Goal: Task Accomplishment & Management: Manage account settings

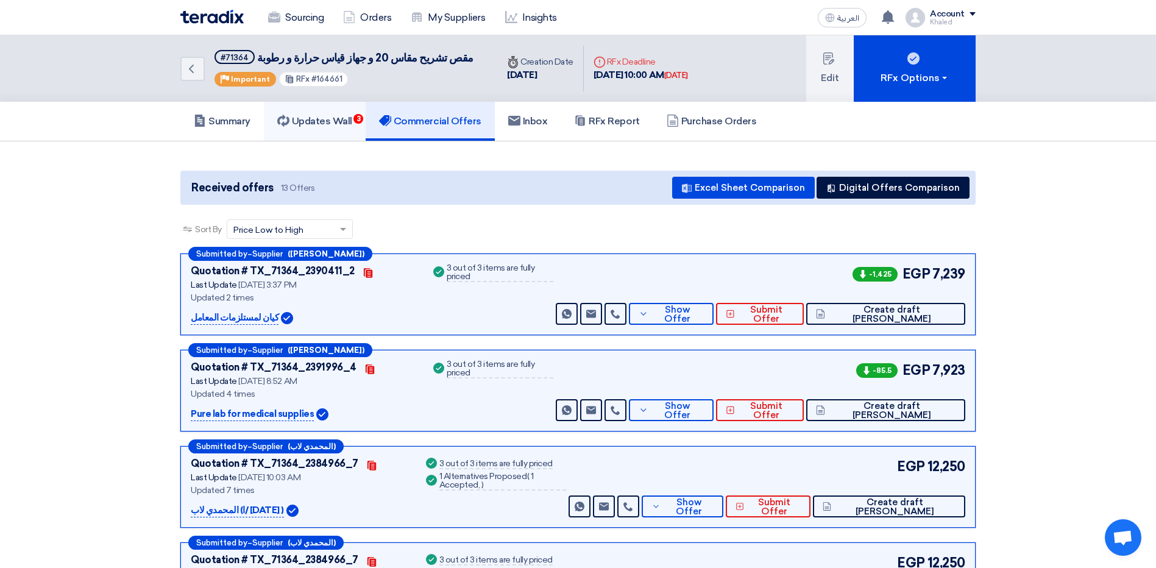
click at [333, 116] on h5 "Updates Wall 3" at bounding box center [314, 121] width 75 height 12
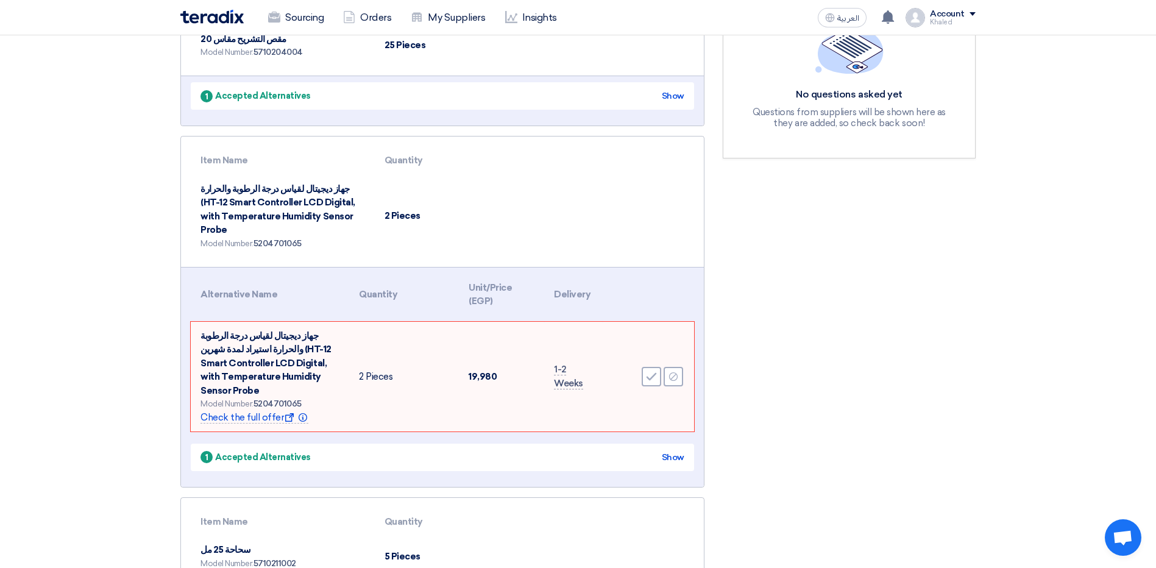
scroll to position [244, 0]
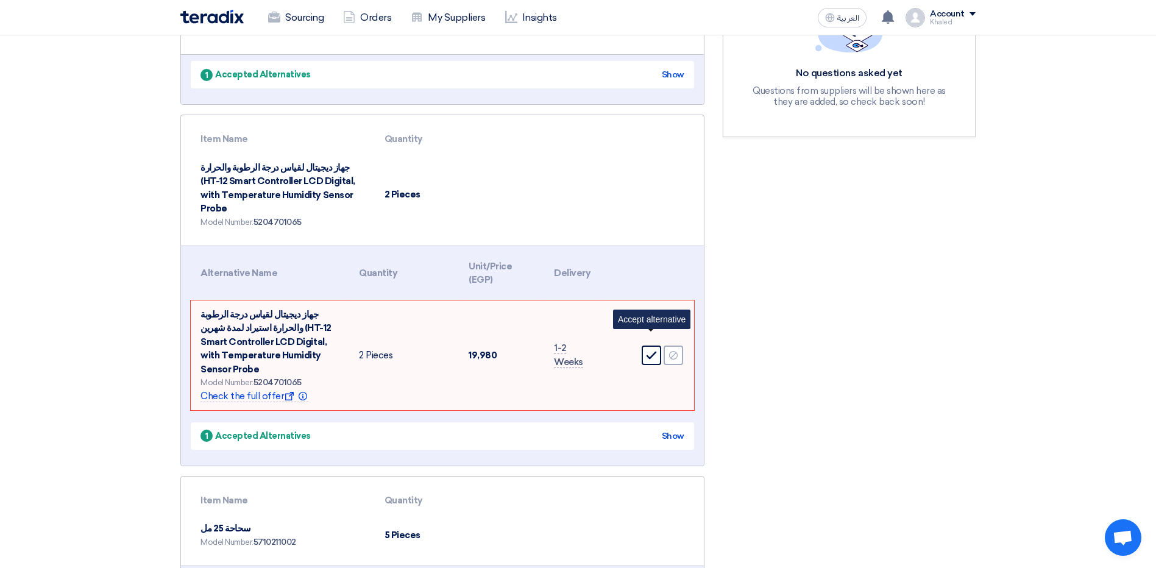
click at [656, 350] on icon "Accept" at bounding box center [651, 355] width 11 height 11
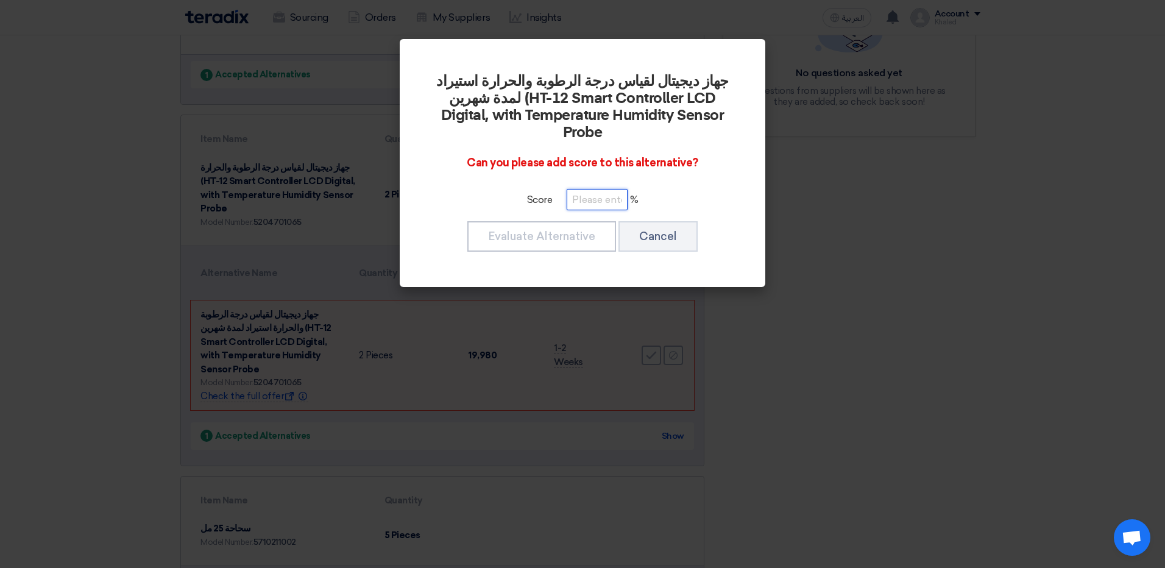
click at [592, 189] on input "number" at bounding box center [597, 199] width 61 height 21
type input "100"
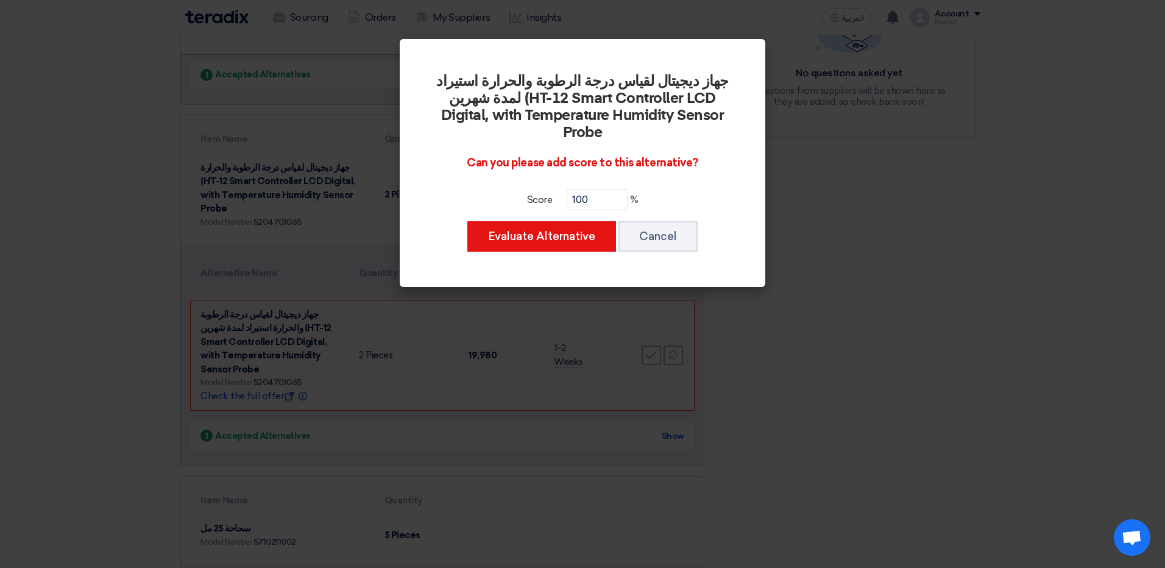
click at [544, 238] on div "جهاز ديجيتال لقياس درجة الرطوبة والحرارة استيراد لمدة شهرين (HT-12 Smart Contro…" at bounding box center [582, 163] width 336 height 219
click at [544, 228] on button "Evaluate Alternative" at bounding box center [541, 236] width 149 height 30
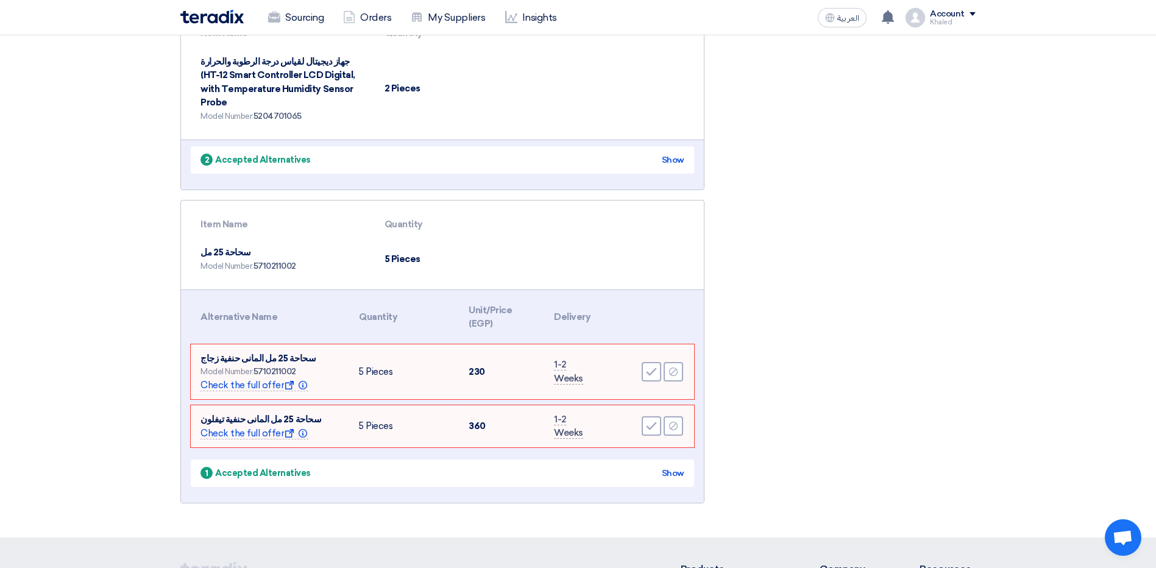
scroll to position [366, 0]
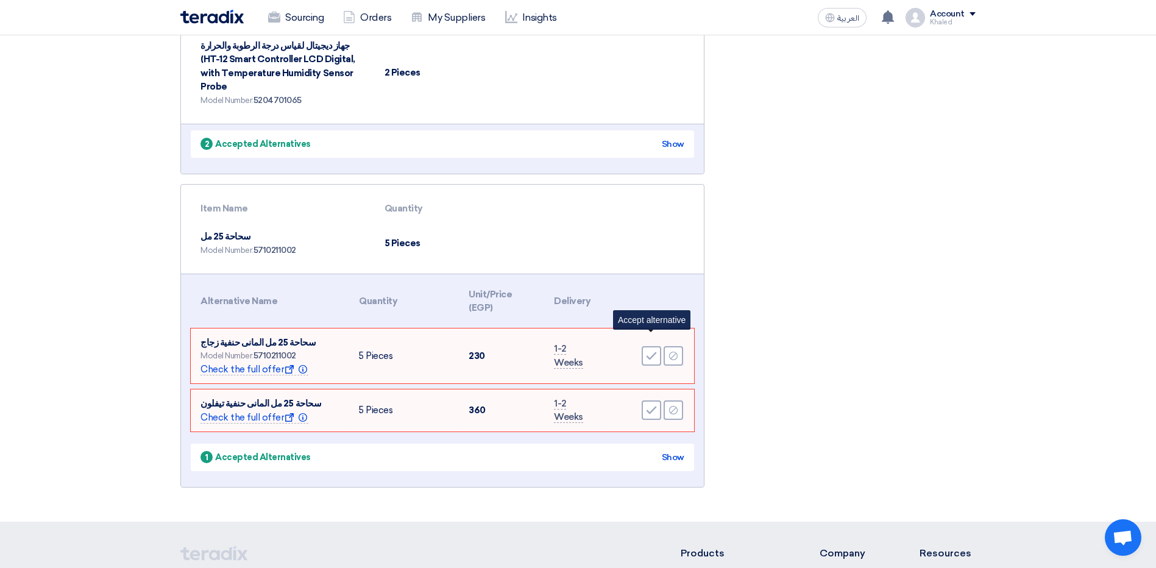
click at [655, 352] on use at bounding box center [651, 356] width 10 height 8
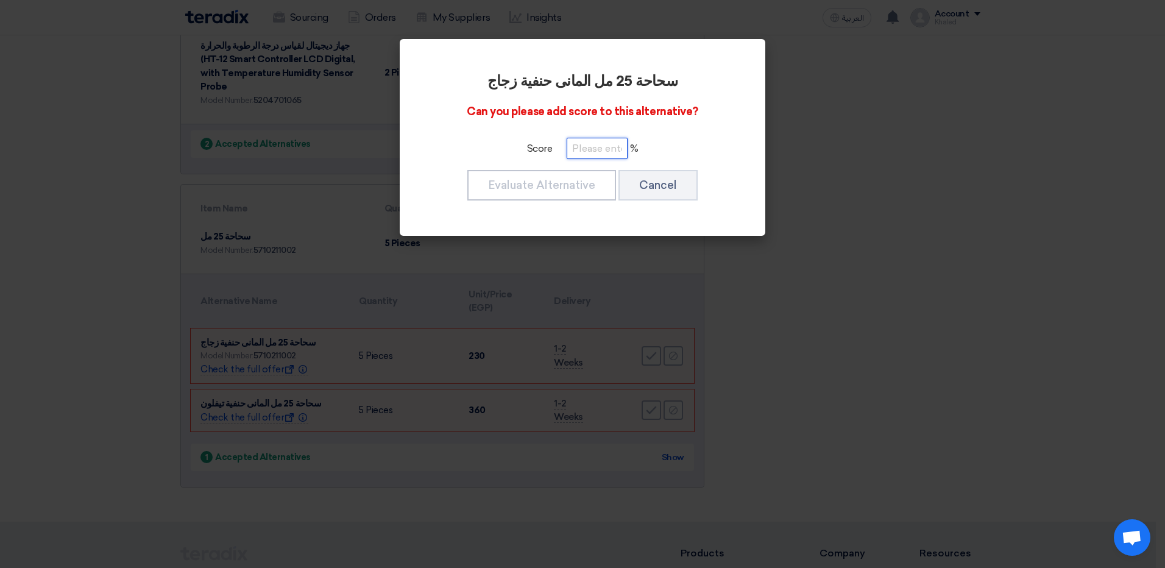
click at [595, 144] on input "number" at bounding box center [597, 148] width 61 height 21
type input "100"
click at [519, 190] on button "Evaluate Alternative" at bounding box center [541, 185] width 149 height 30
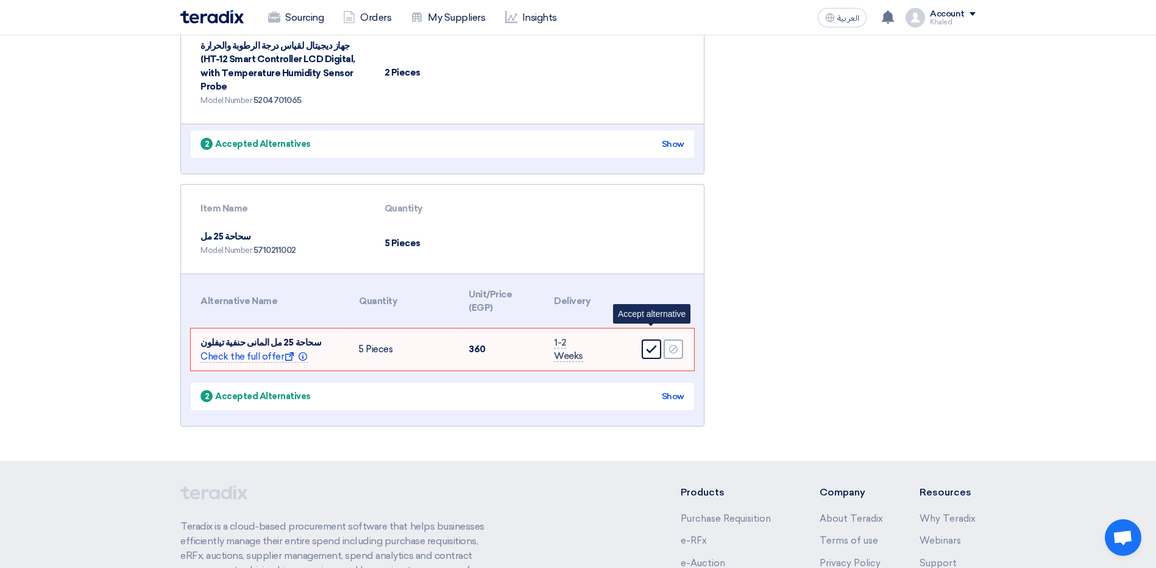
click at [645, 339] on div "Accept" at bounding box center [651, 348] width 19 height 19
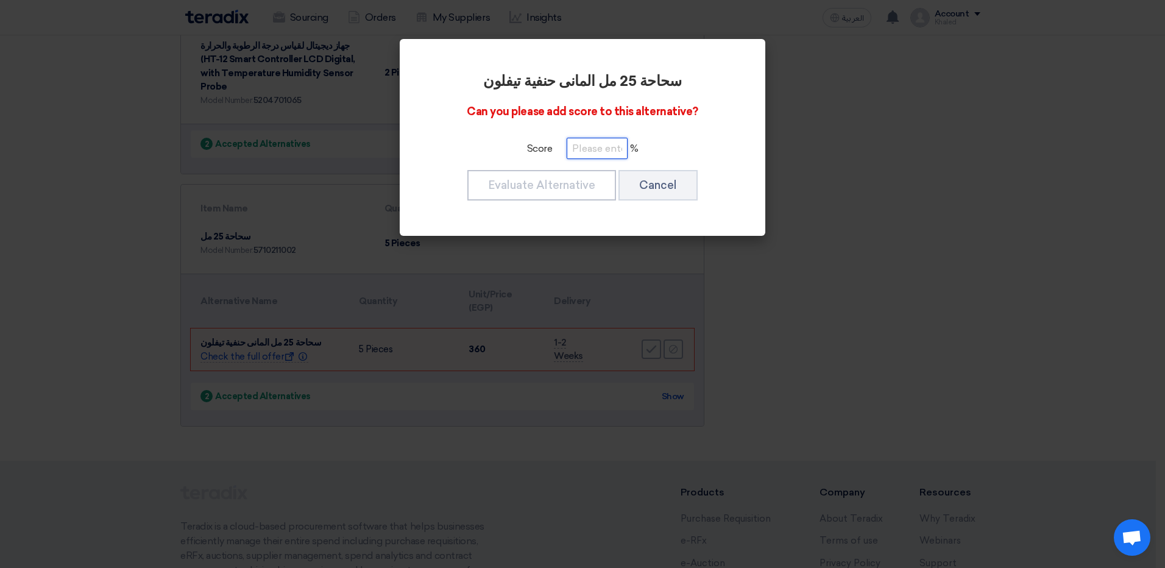
click at [598, 147] on input "number" at bounding box center [597, 148] width 61 height 21
type input "100"
click at [528, 199] on button "Evaluate Alternative" at bounding box center [541, 185] width 149 height 30
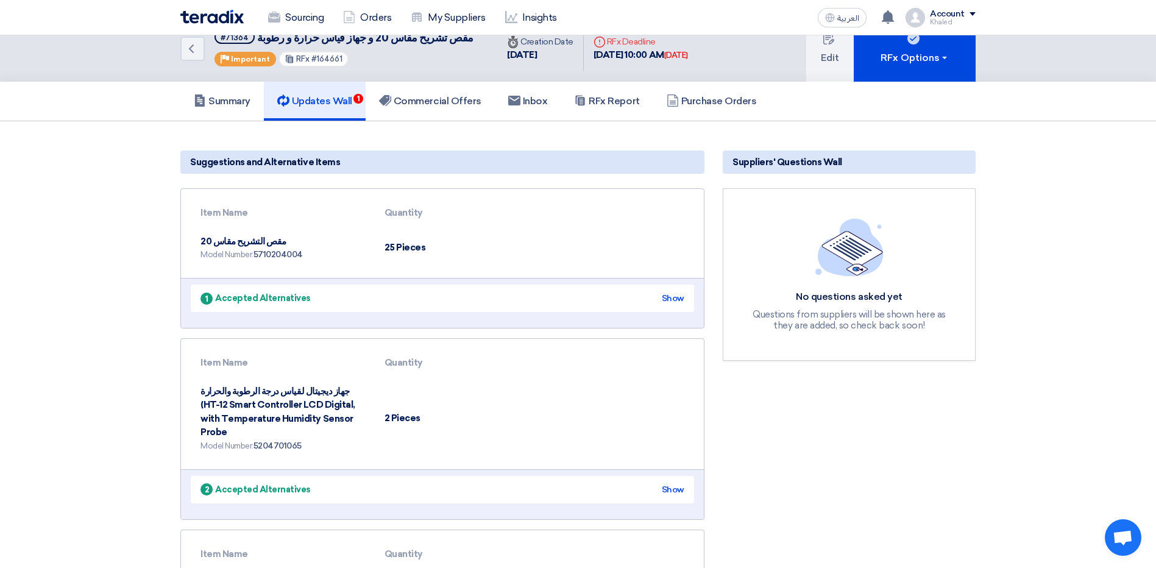
scroll to position [0, 0]
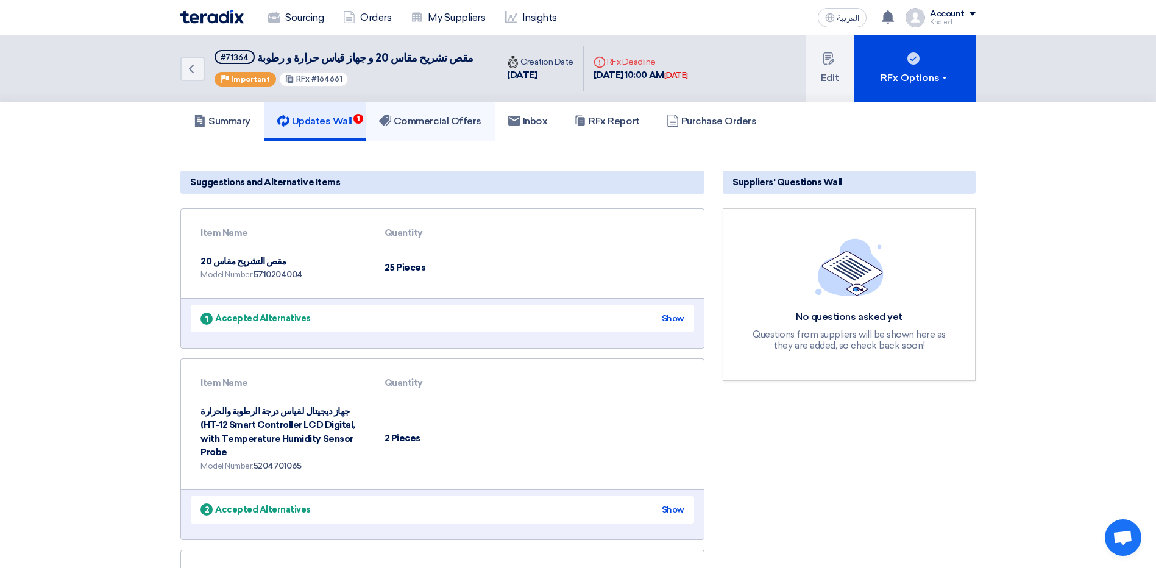
click at [417, 108] on link "Commercial Offers" at bounding box center [430, 121] width 129 height 39
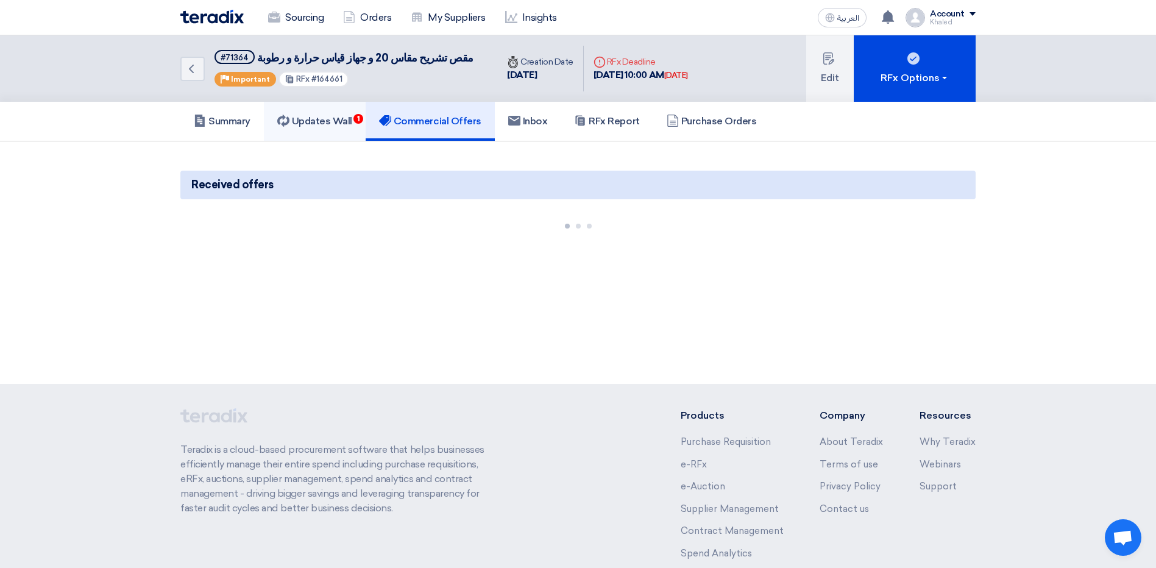
click at [323, 114] on link "Updates Wall 1" at bounding box center [315, 121] width 102 height 39
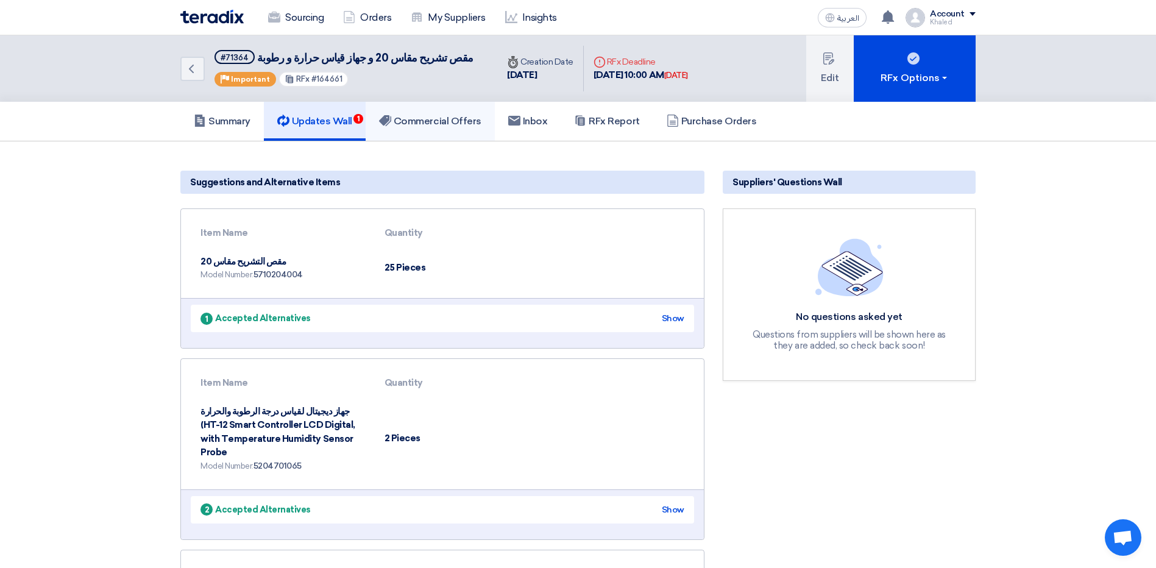
click at [424, 118] on h5 "Commercial Offers" at bounding box center [430, 121] width 102 height 12
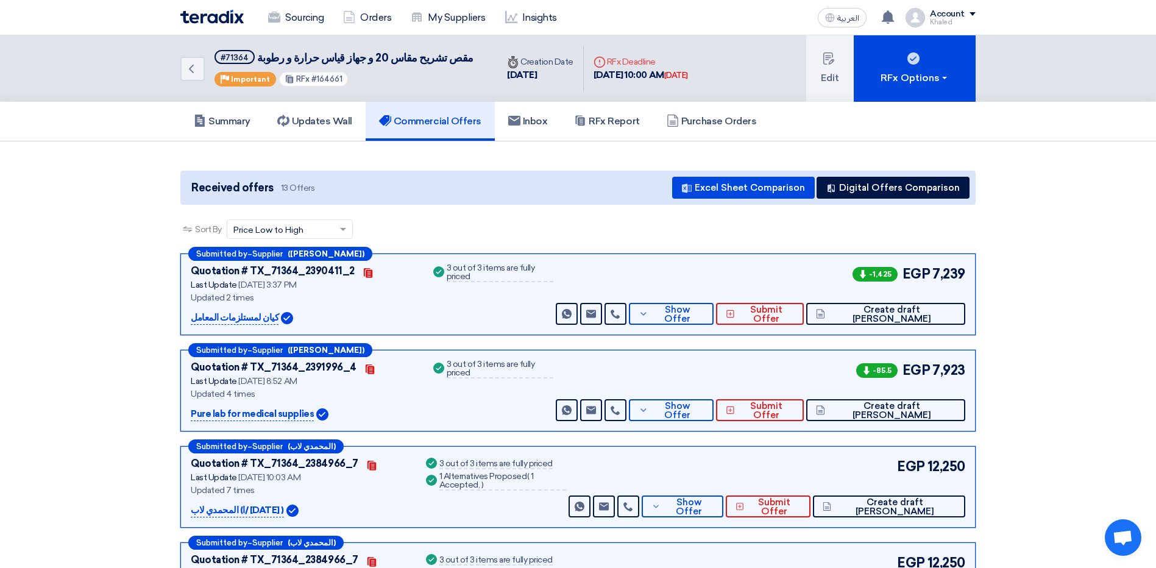
click at [484, 567] on div "Success 3 out of 3 items are fully priced" at bounding box center [494, 561] width 143 height 16
